Goal: Communication & Community: Answer question/provide support

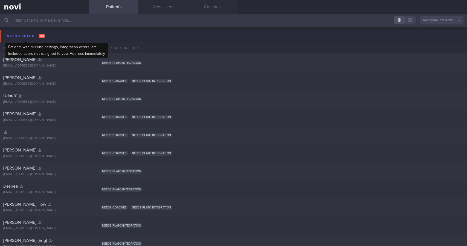
click at [43, 37] on span "98" at bounding box center [42, 36] width 7 height 5
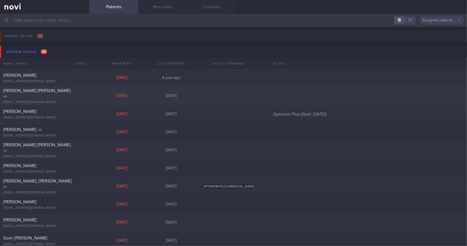
click at [67, 97] on div "[PERSON_NAME] [PERSON_NAME] [EMAIL_ADDRESS][DOMAIN_NAME]" at bounding box center [44, 96] width 89 height 16
select select "4"
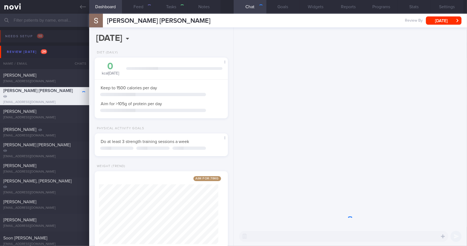
scroll to position [67, 119]
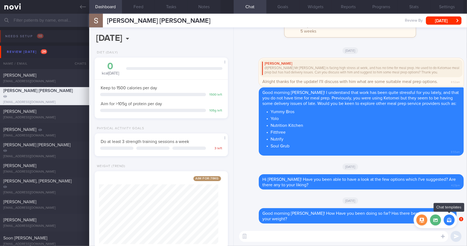
click at [449, 221] on button "button" at bounding box center [449, 219] width 11 height 11
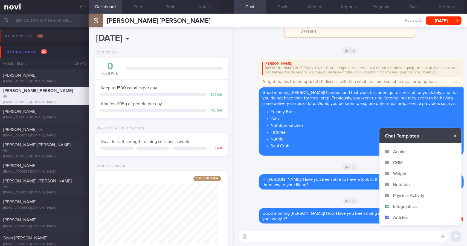
click at [403, 151] on button "Admin" at bounding box center [421, 151] width 82 height 11
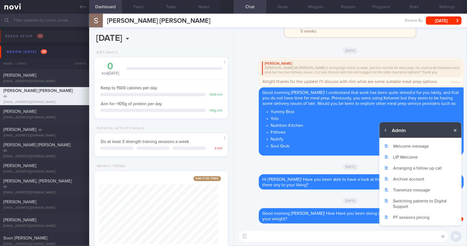
click at [417, 168] on button "Arranging a follow up call" at bounding box center [421, 167] width 82 height 11
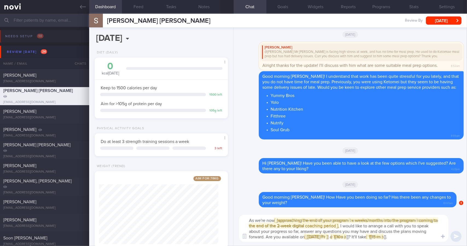
click at [316, 220] on span "[ [ approaching the end of your program | x weeks/months into the program | com…" at bounding box center [343, 223] width 189 height 10
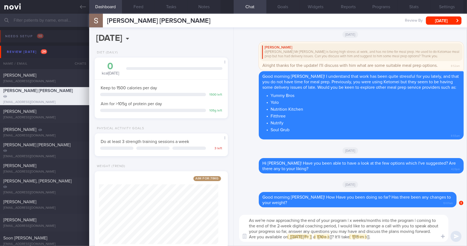
click at [315, 219] on textarea "As we're now approaching the end of your program | x weeks/months into the prog…" at bounding box center [343, 228] width 209 height 27
drag, startPoint x: 348, startPoint y: 219, endPoint x: 337, endPoint y: 224, distance: 12.0
click at [337, 224] on textarea "As we're now approaching the end of your program | x weeks/months into the prog…" at bounding box center [343, 228] width 209 height 27
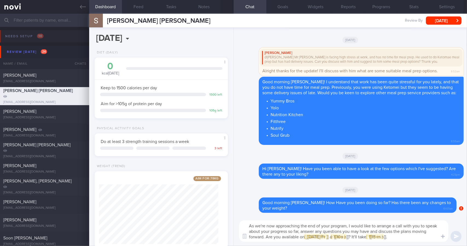
click at [309, 238] on span "[ [ [DATE] Fri ] ]" at bounding box center [316, 236] width 23 height 4
click at [342, 239] on textarea "As we're now approaching the end of your program, I would like to arrange a cal…" at bounding box center [343, 231] width 209 height 22
click at [343, 238] on span "[ [ 10am ] ]" at bounding box center [336, 236] width 14 height 4
click at [366, 237] on span "[ [ 15 min ] ]" at bounding box center [369, 236] width 16 height 4
click at [305, 237] on textarea "As we're now approaching the end of your program, I would like to arrange a cal…" at bounding box center [343, 231] width 209 height 22
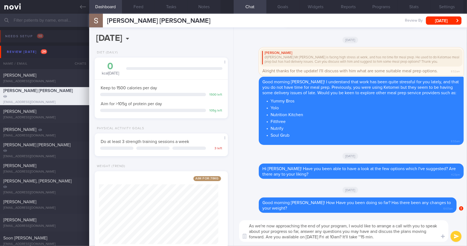
click at [306, 237] on textarea "As we're now approaching the end of your program, I would like to arrange a cal…" at bounding box center [343, 231] width 209 height 22
type textarea "As we're now approaching the end of your program, I would like to arrange a cal…"
